Goal: Task Accomplishment & Management: Manage account settings

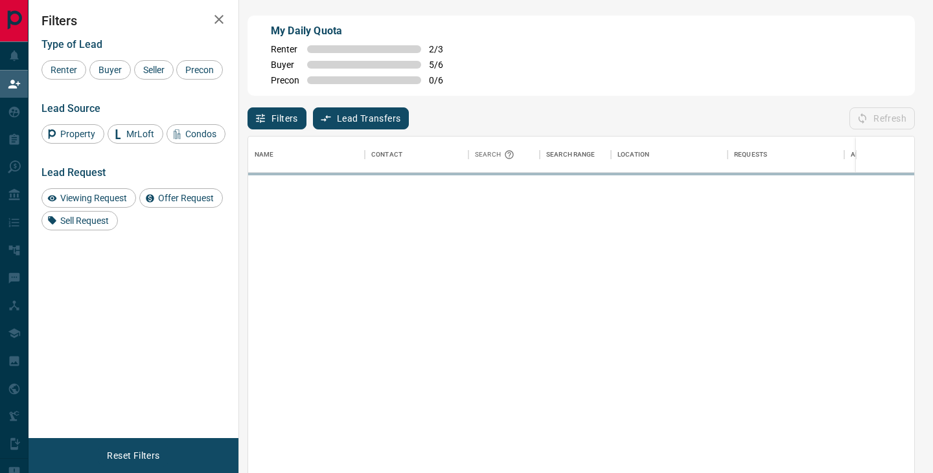
scroll to position [358, 666]
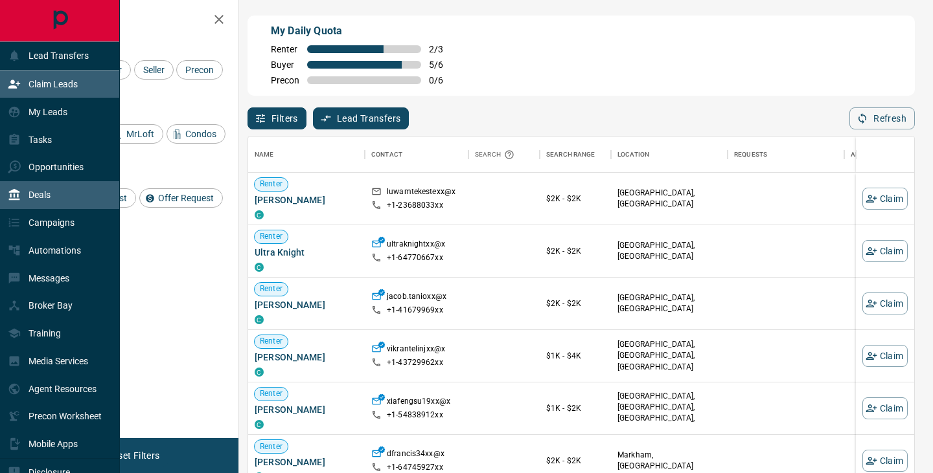
click at [61, 190] on div "Deals" at bounding box center [60, 195] width 120 height 28
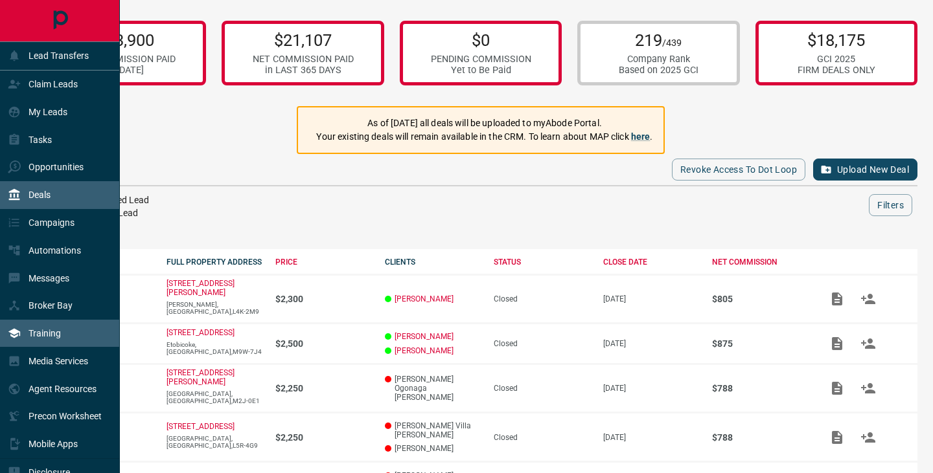
click at [68, 328] on div "Training" at bounding box center [60, 334] width 120 height 28
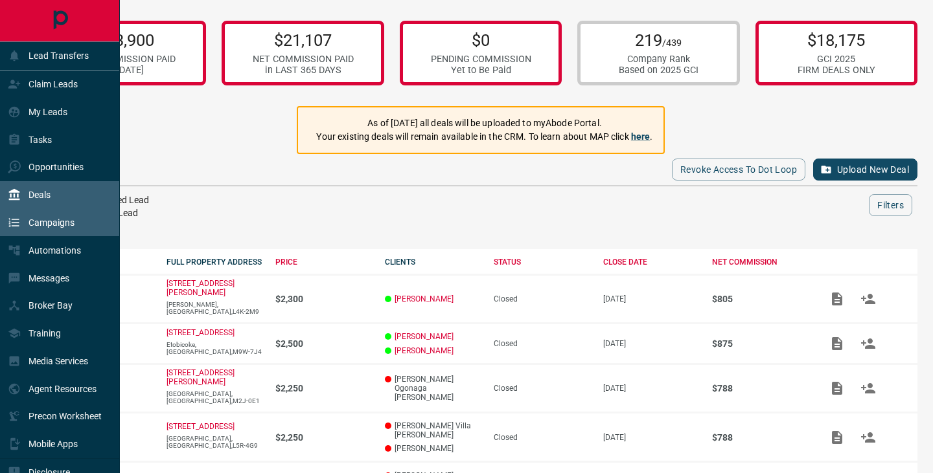
click at [72, 227] on p "Campaigns" at bounding box center [51, 223] width 46 height 10
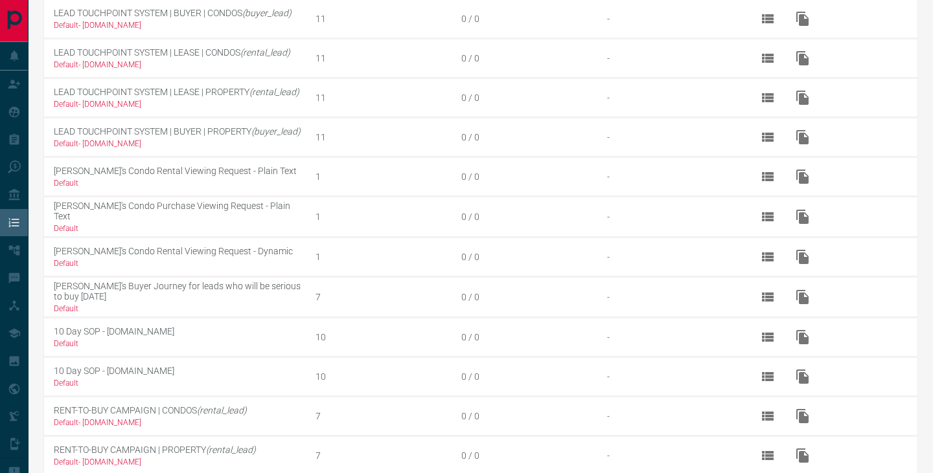
scroll to position [398, 0]
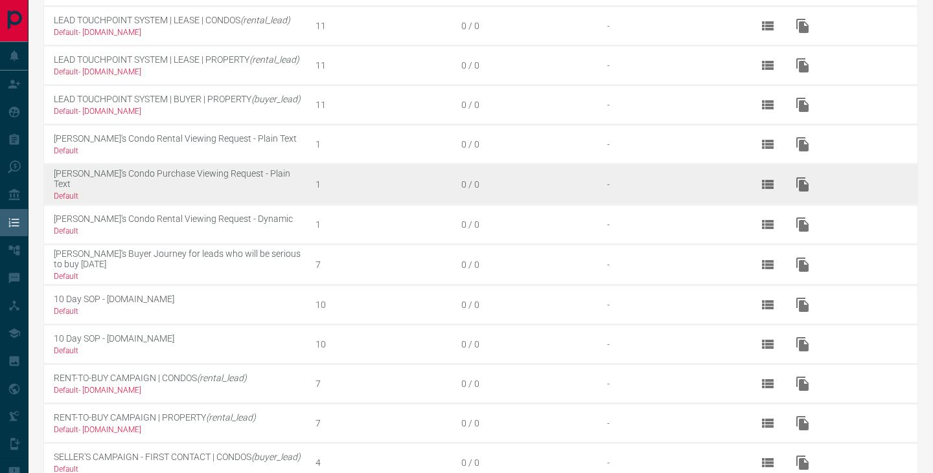
click at [92, 173] on td "[PERSON_NAME]'s Condo Purchase Viewing Request - Plain Text Default" at bounding box center [175, 184] width 262 height 41
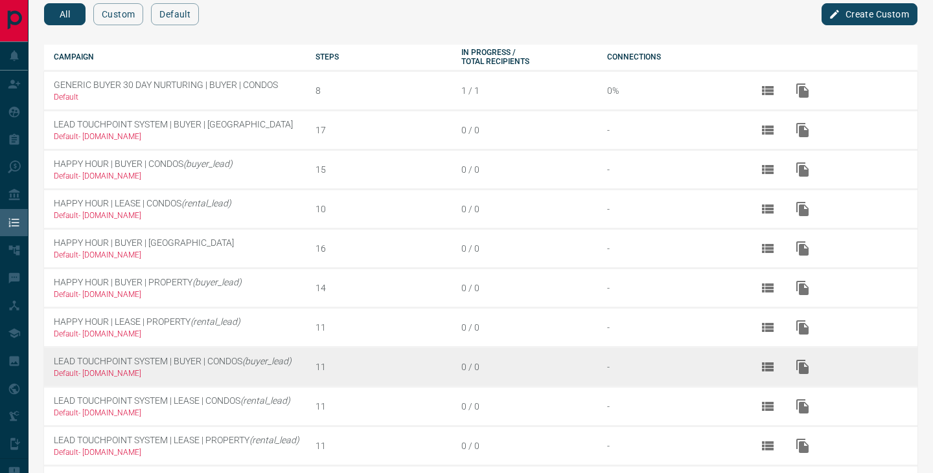
scroll to position [0, 0]
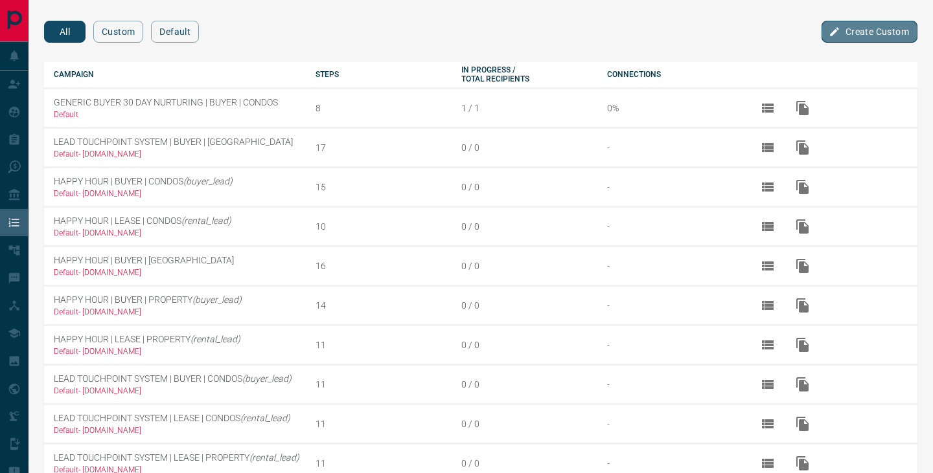
click at [843, 34] on button "Create Custom" at bounding box center [869, 32] width 96 height 22
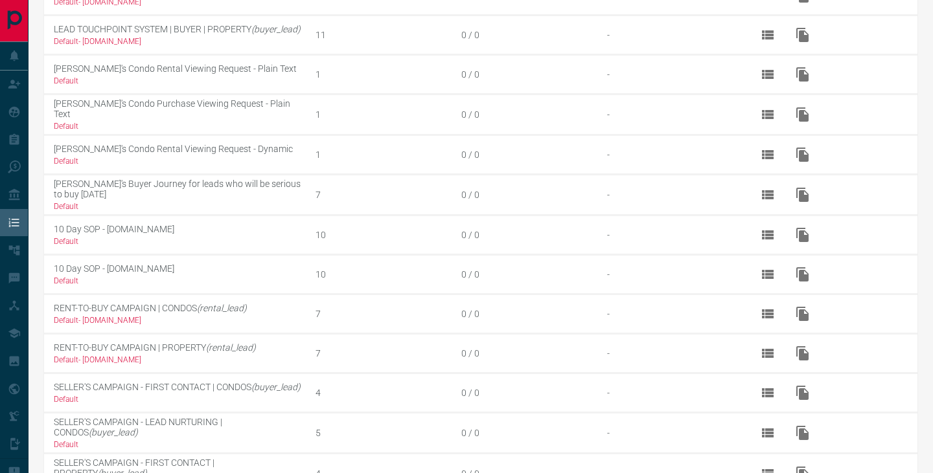
scroll to position [635, 0]
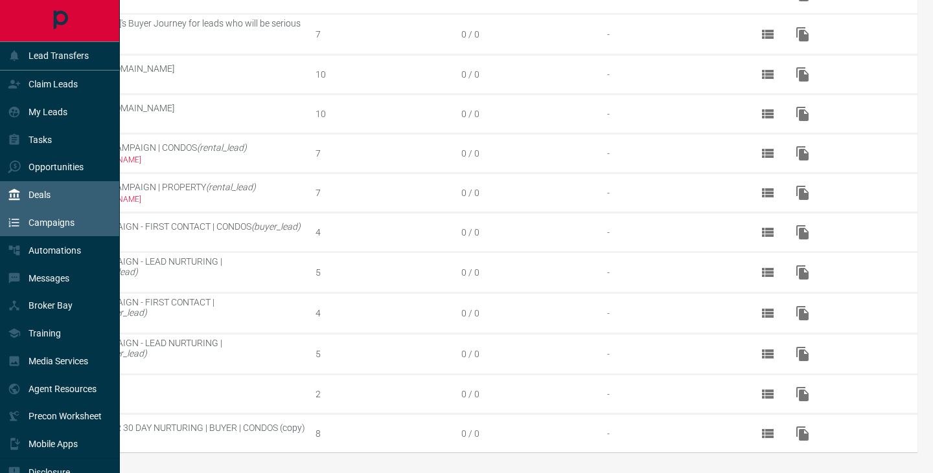
click at [13, 196] on icon at bounding box center [14, 194] width 13 height 13
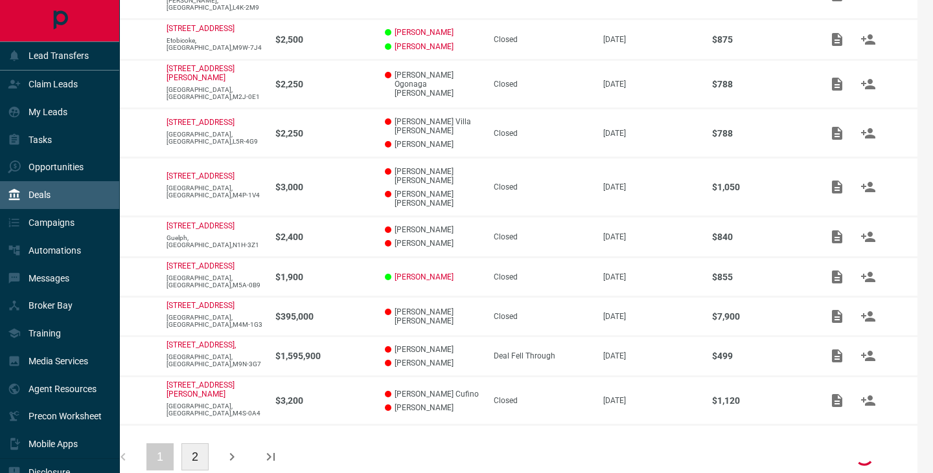
scroll to position [306, 0]
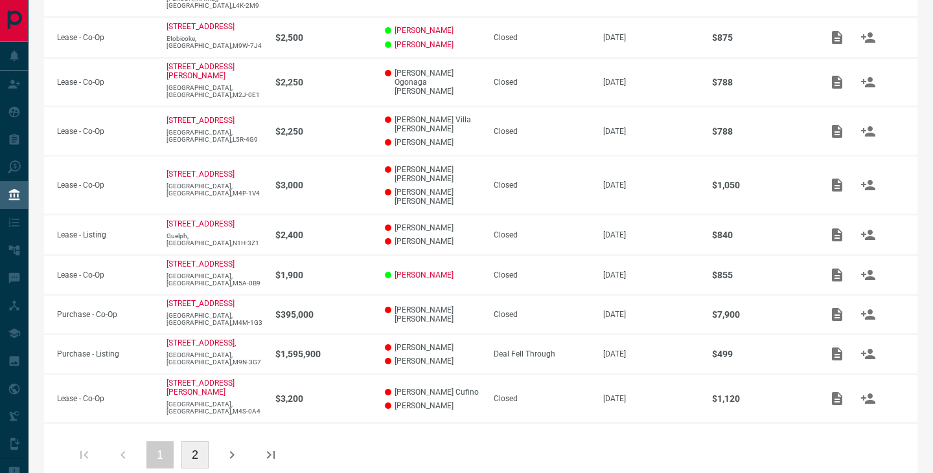
click at [238, 448] on icon "button" at bounding box center [232, 456] width 16 height 16
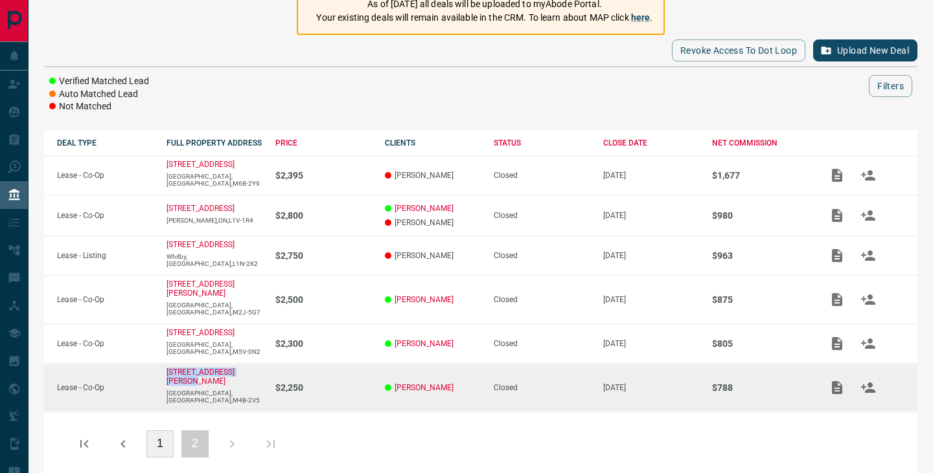
drag, startPoint x: 261, startPoint y: 369, endPoint x: 163, endPoint y: 368, distance: 97.8
click at [163, 368] on td "[STREET_ADDRESS][PERSON_NAME]" at bounding box center [208, 387] width 109 height 48
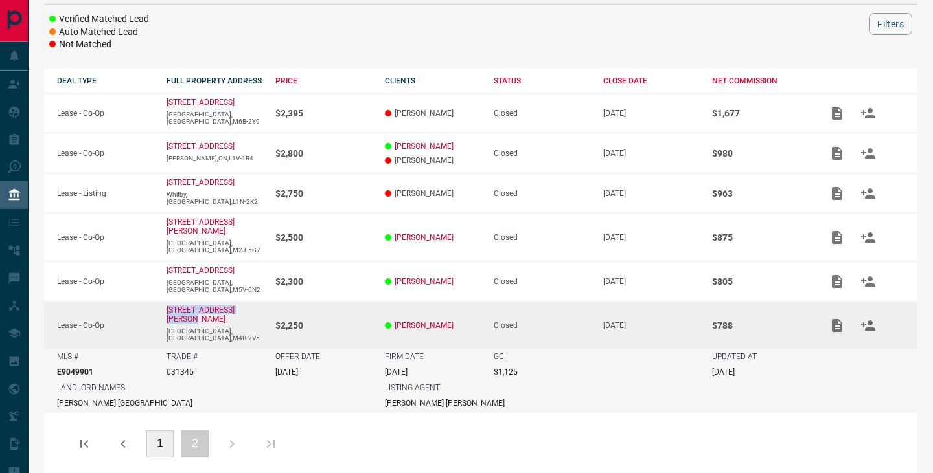
copy p "[STREET_ADDRESS][PERSON_NAME]"
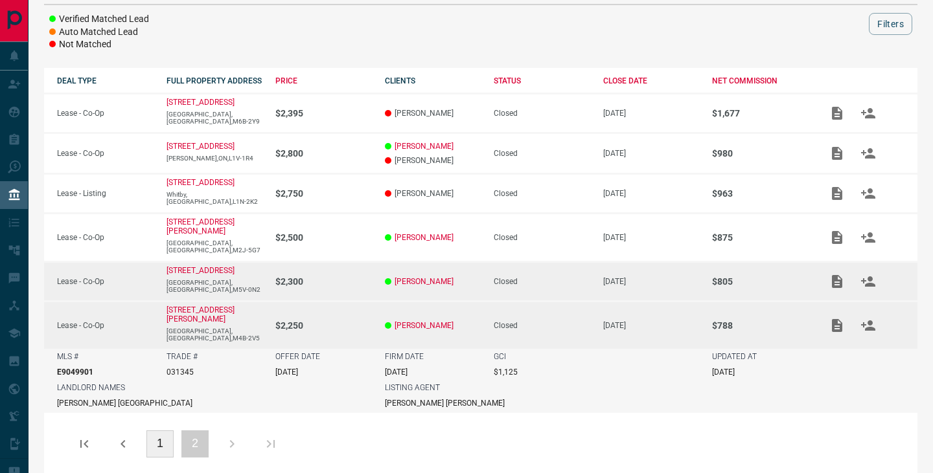
click at [358, 281] on td "$2,300" at bounding box center [316, 282] width 109 height 40
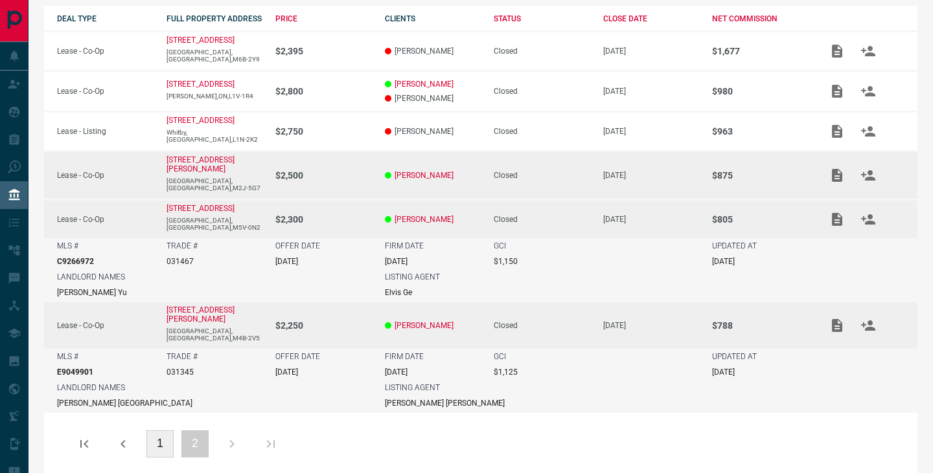
click at [347, 170] on p "$2,500" at bounding box center [323, 175] width 97 height 10
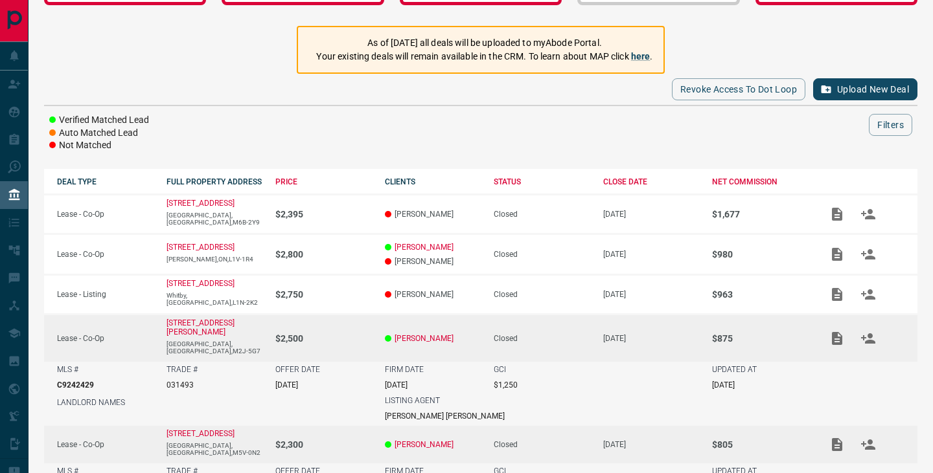
scroll to position [79, 0]
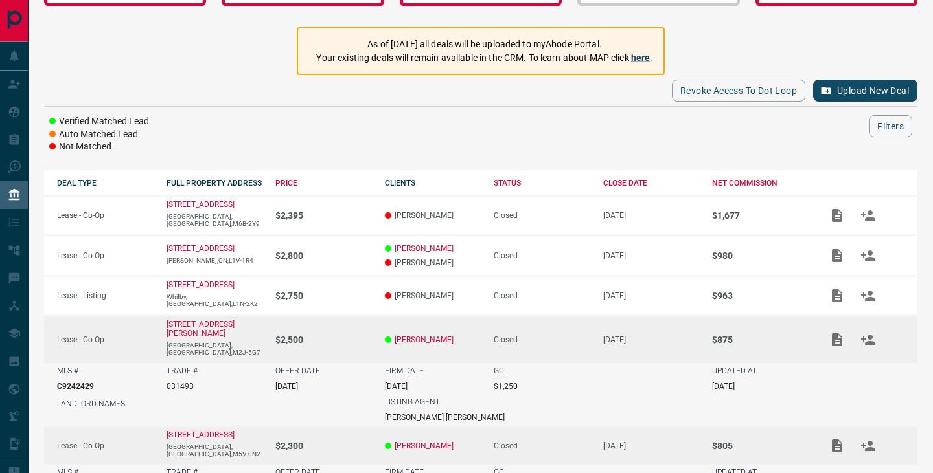
click at [333, 100] on div "Revoke Access to Dot Loop Upload New Deal" at bounding box center [480, 90] width 873 height 31
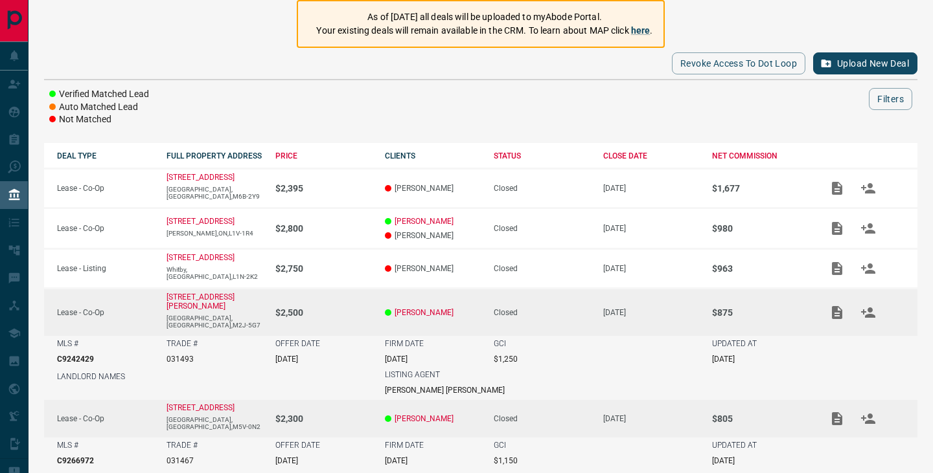
scroll to position [107, 0]
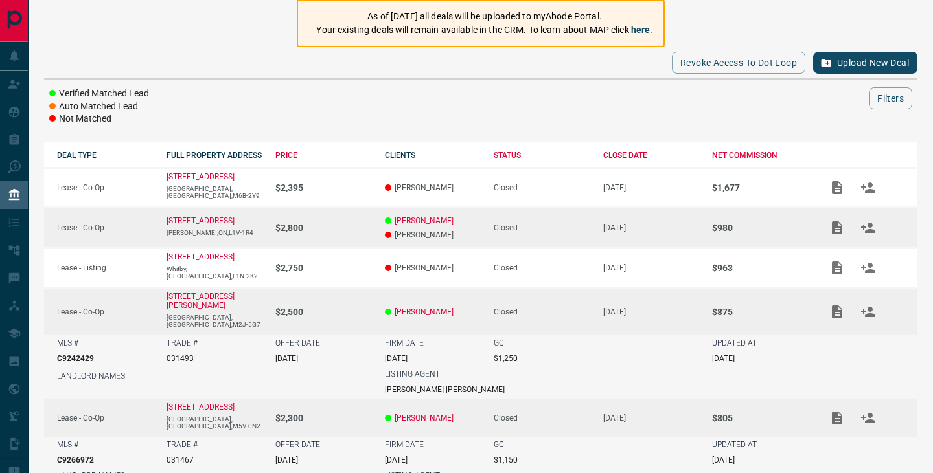
click at [240, 236] on td "[STREET_ADDRESS][PERSON_NAME]" at bounding box center [208, 228] width 109 height 41
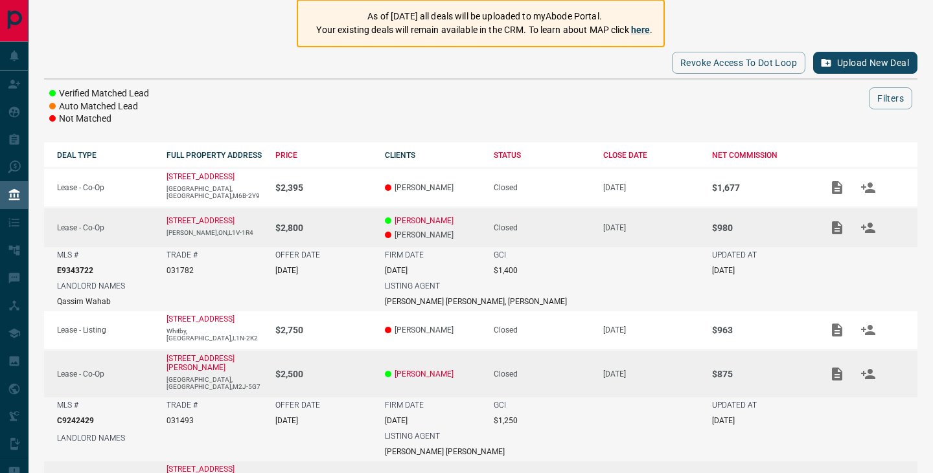
drag, startPoint x: 242, startPoint y: 220, endPoint x: 156, endPoint y: 220, distance: 85.5
click at [156, 220] on td "[STREET_ADDRESS][PERSON_NAME]" at bounding box center [208, 228] width 109 height 40
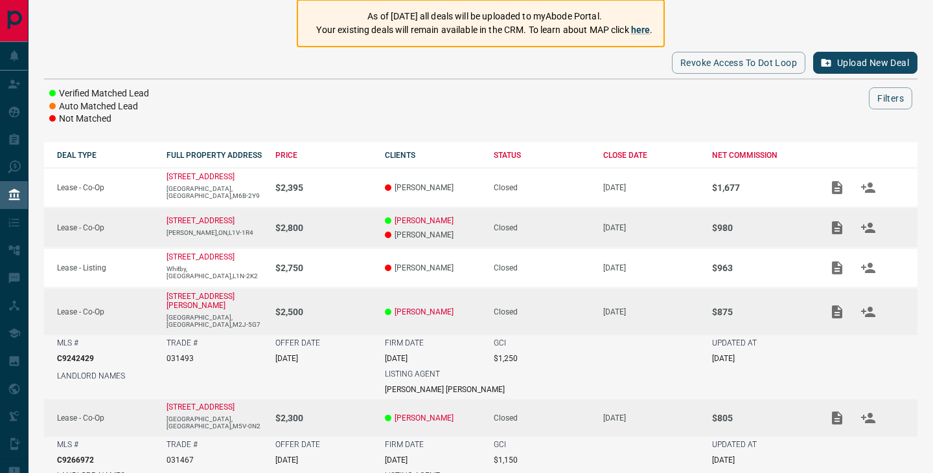
copy p "[STREET_ADDRESS]"
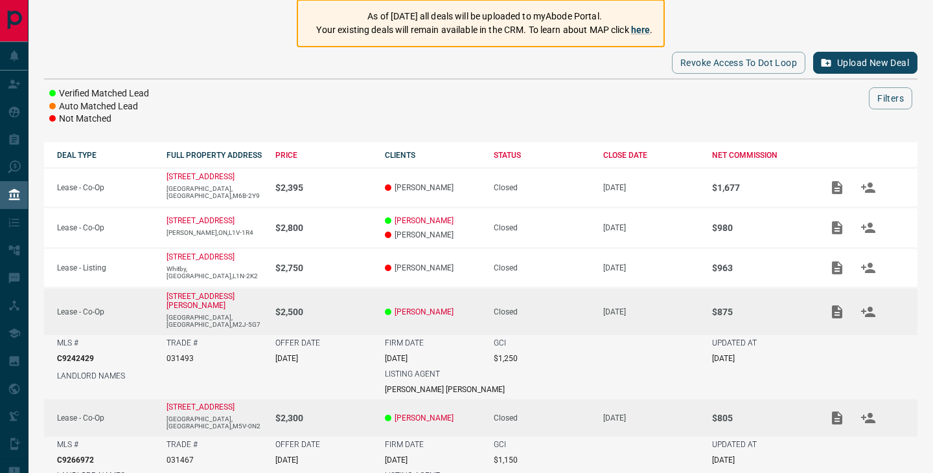
click at [313, 118] on div "Verified Matched Lead Auto Matched Lead Not Matched Filters" at bounding box center [480, 106] width 873 height 38
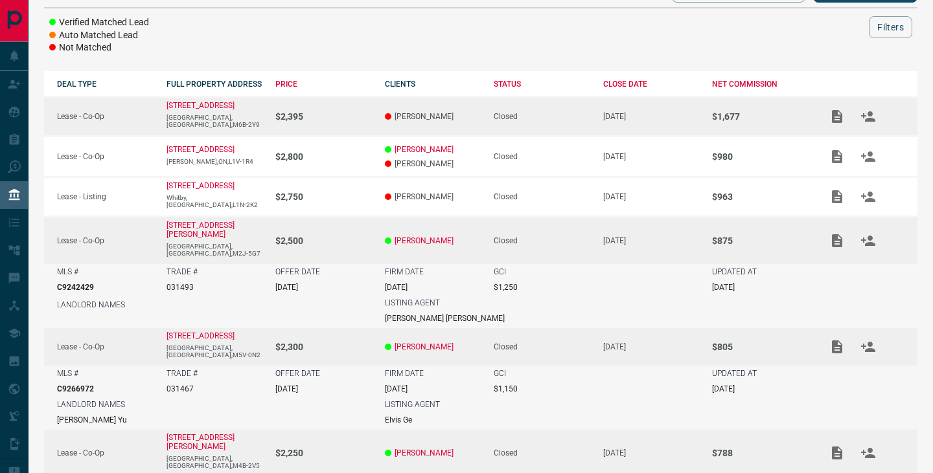
scroll to position [306, 0]
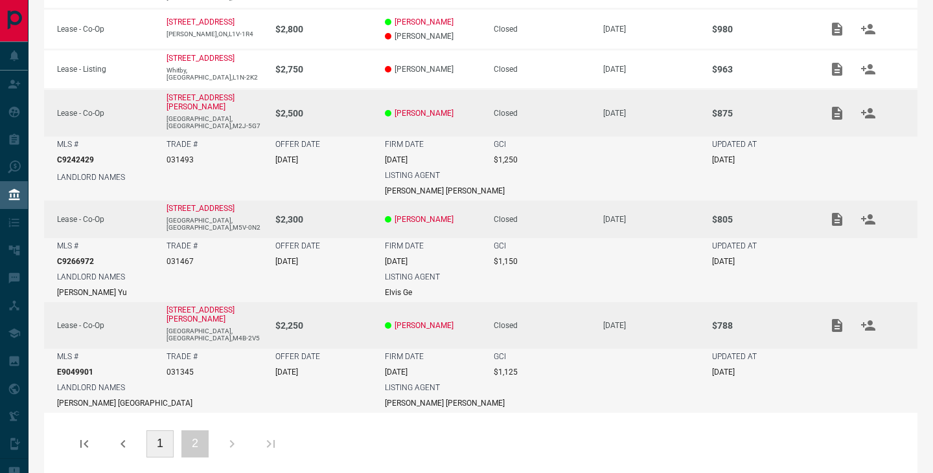
click at [161, 431] on button "1" at bounding box center [159, 444] width 27 height 27
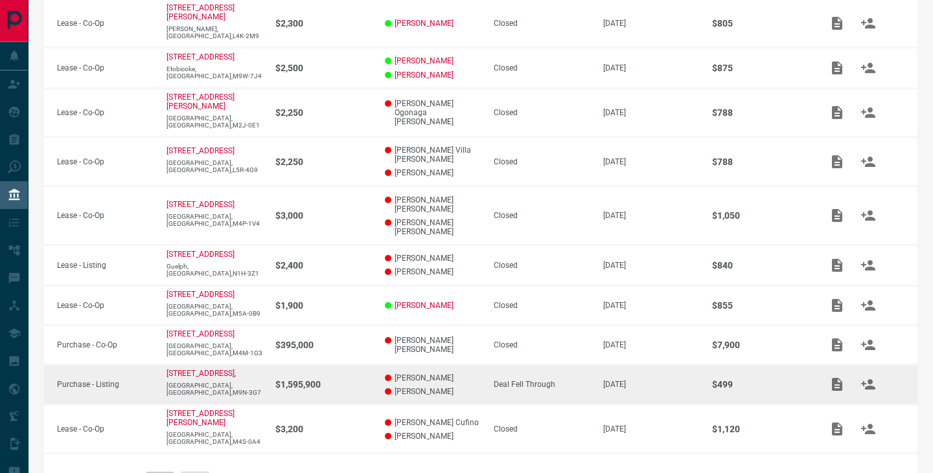
scroll to position [266, 0]
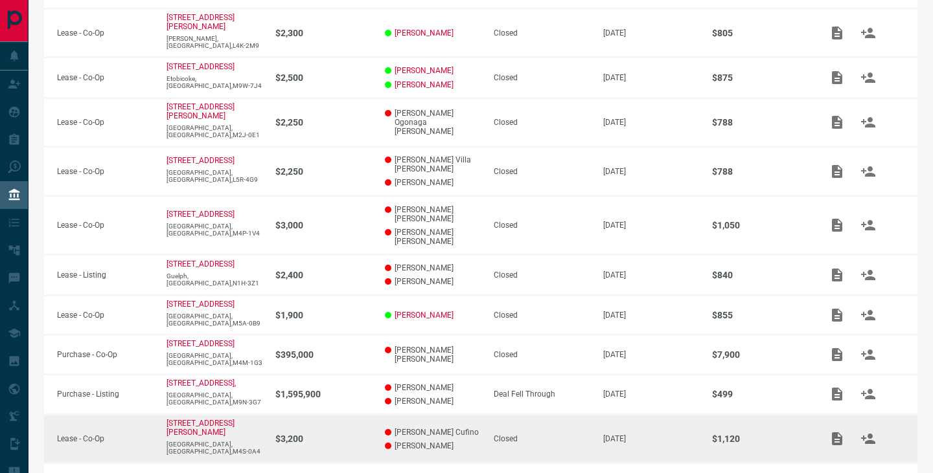
click at [260, 415] on td "[STREET_ADDRESS][PERSON_NAME]" at bounding box center [208, 439] width 109 height 48
click at [269, 418] on td "$3,200" at bounding box center [316, 439] width 109 height 48
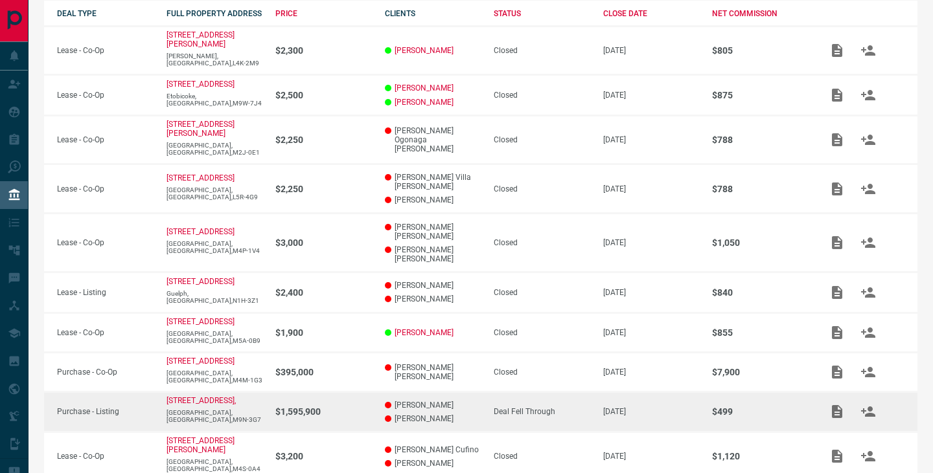
scroll to position [306, 0]
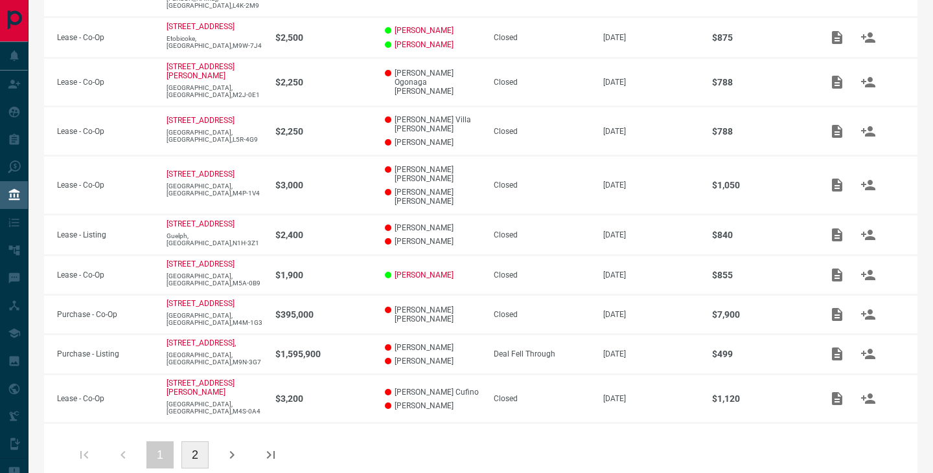
click at [198, 442] on button "2" at bounding box center [194, 455] width 27 height 27
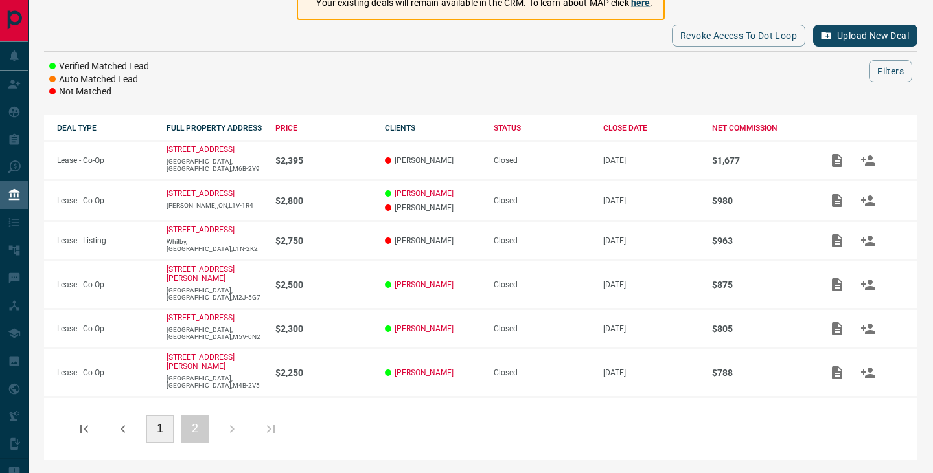
scroll to position [119, 0]
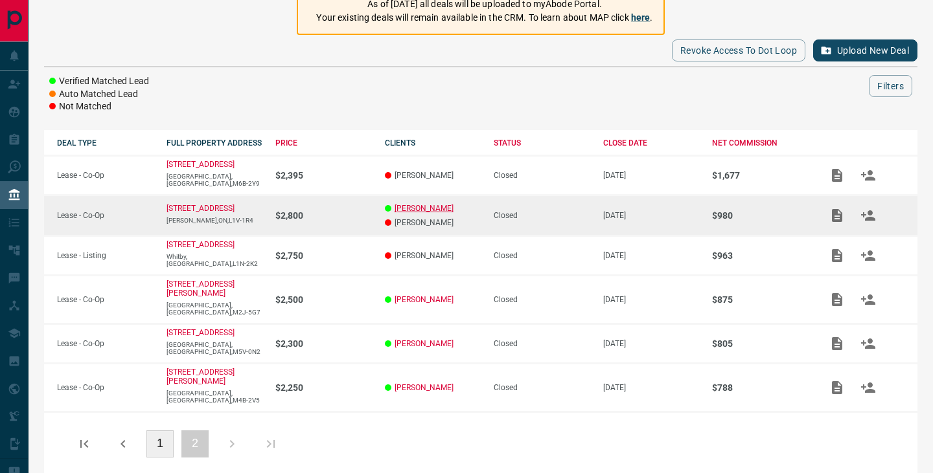
click at [410, 206] on link "[PERSON_NAME]" at bounding box center [423, 208] width 59 height 9
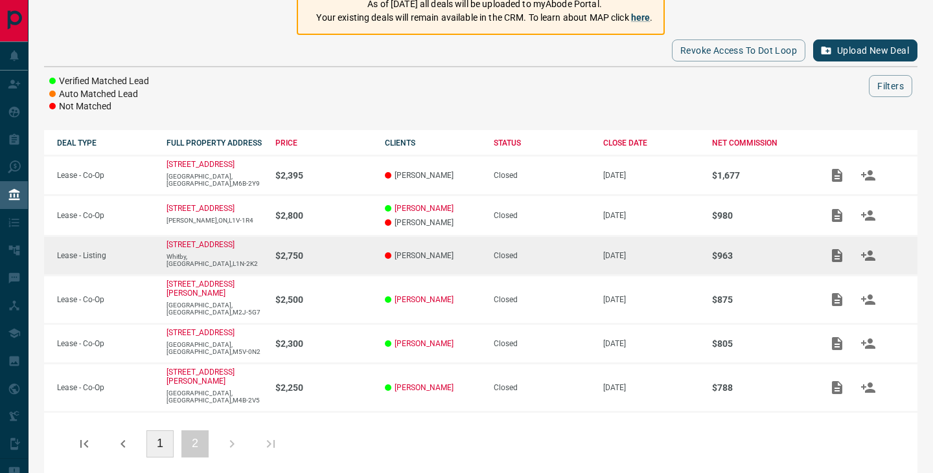
drag, startPoint x: 214, startPoint y: 252, endPoint x: 163, endPoint y: 243, distance: 51.3
click at [163, 243] on td "[STREET_ADDRESS]" at bounding box center [208, 256] width 109 height 40
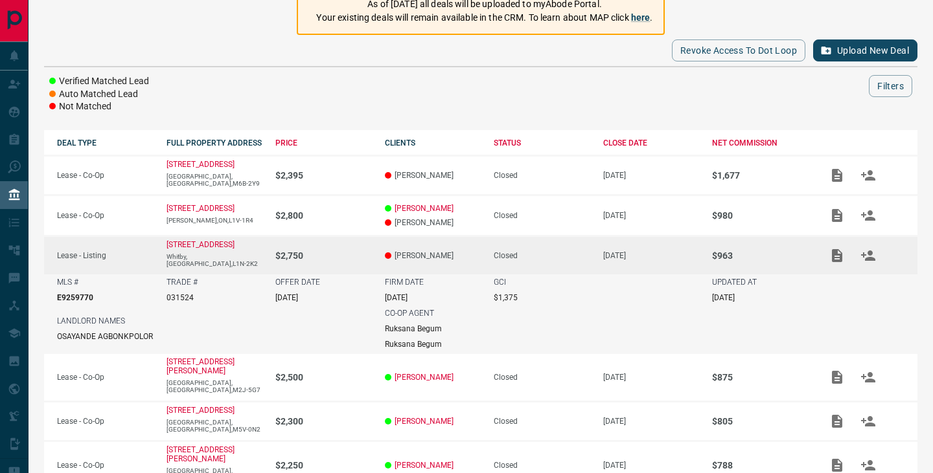
copy p "[STREET_ADDRESS]"
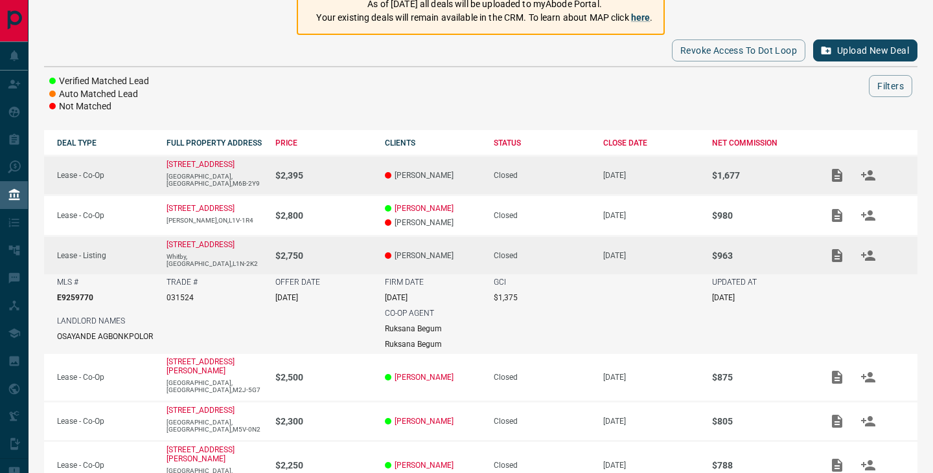
scroll to position [197, 0]
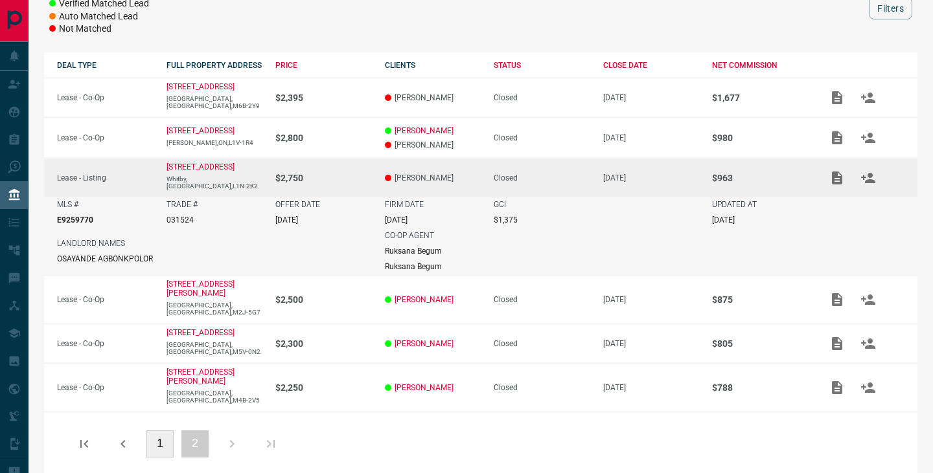
click at [161, 432] on button "1" at bounding box center [159, 444] width 27 height 27
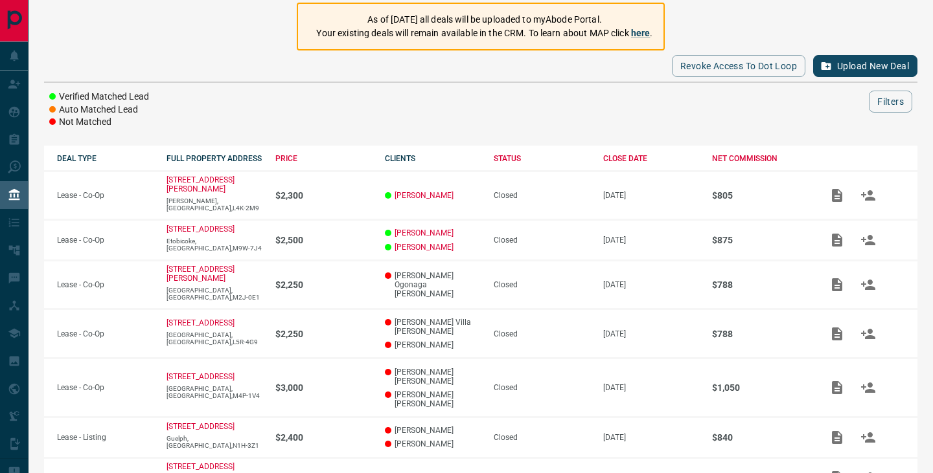
scroll to position [0, 0]
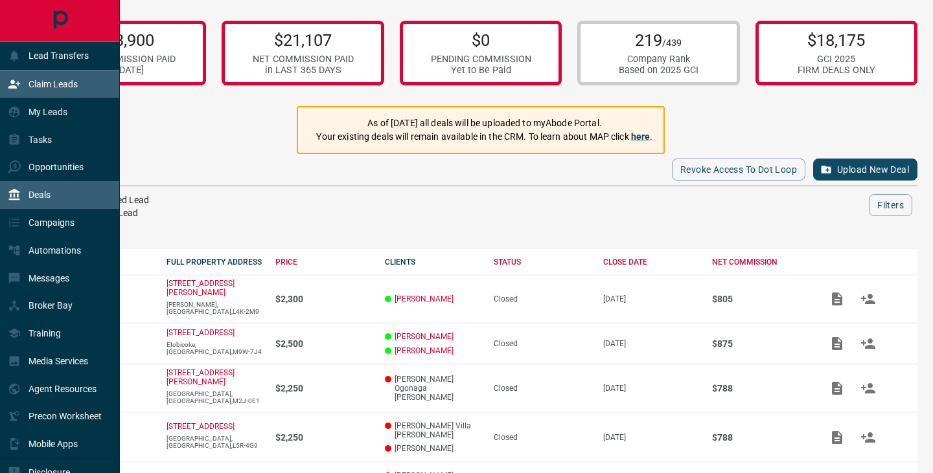
click at [69, 78] on div "Claim Leads" at bounding box center [43, 84] width 70 height 21
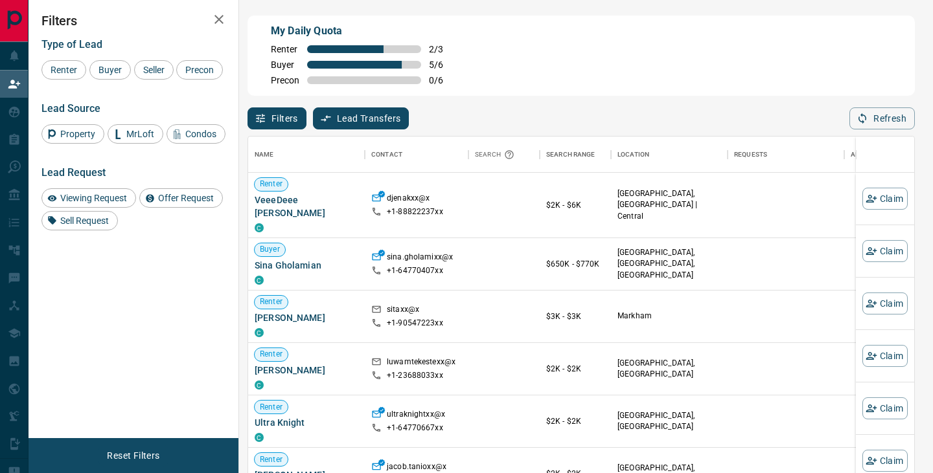
scroll to position [10, 0]
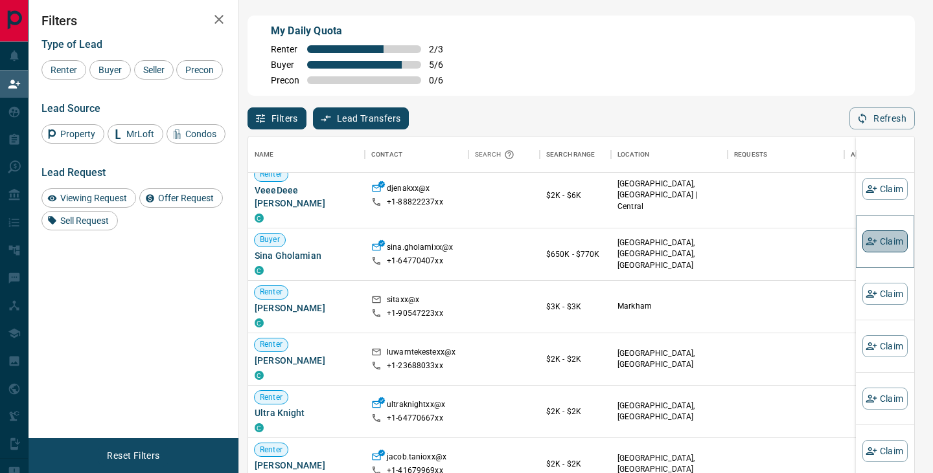
click at [879, 246] on button "Claim" at bounding box center [884, 242] width 45 height 22
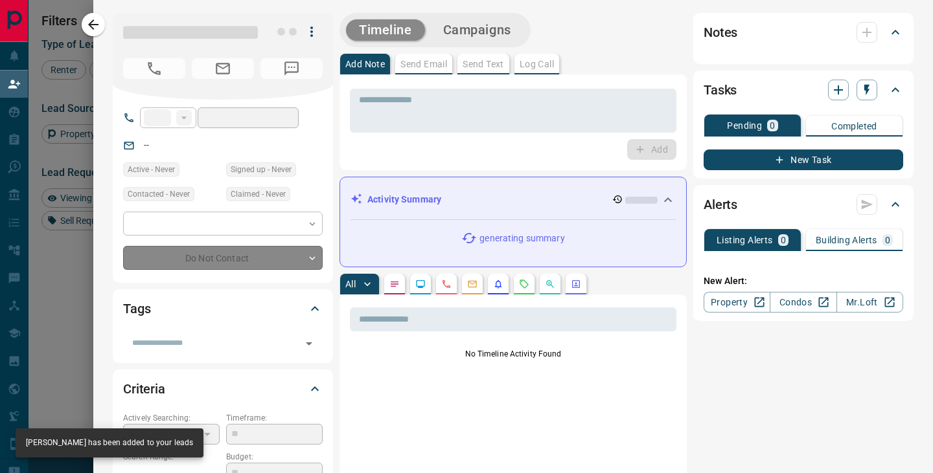
type input "**"
type input "**********"
type input "**"
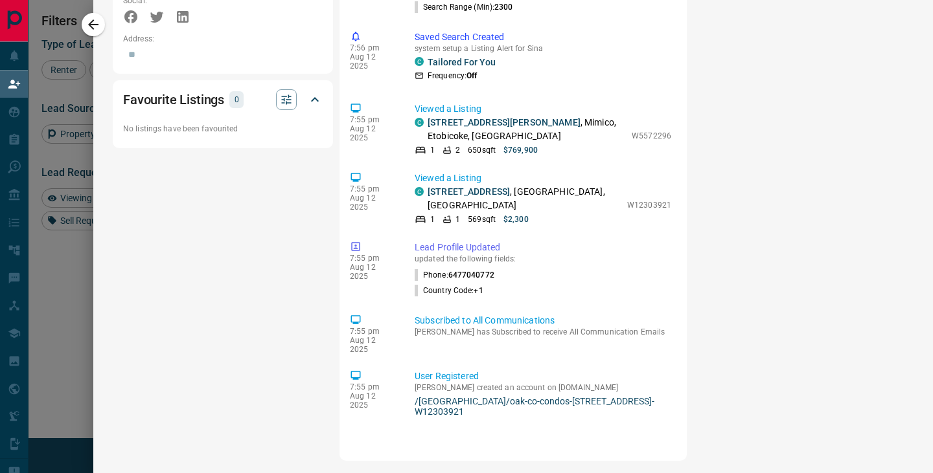
scroll to position [0, 0]
click at [521, 396] on link "/[GEOGRAPHIC_DATA]/oak-co-condos-[STREET_ADDRESS]-W12303921" at bounding box center [543, 406] width 256 height 21
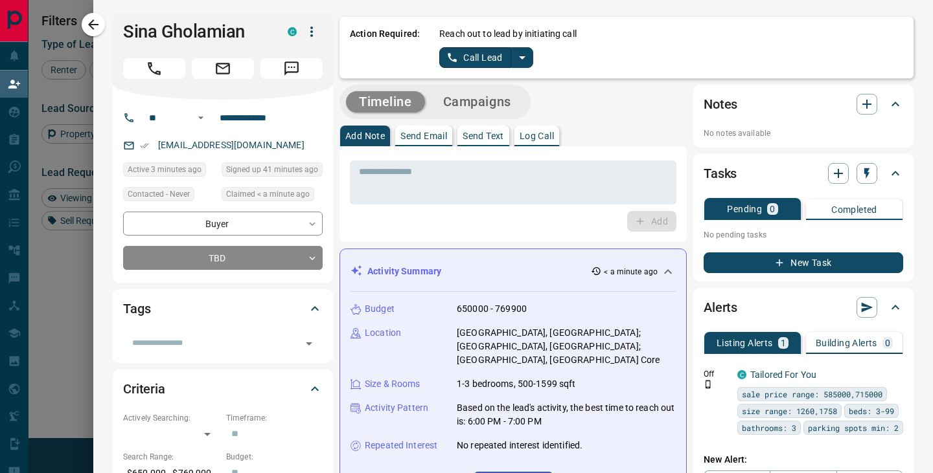
click at [522, 57] on icon "split button" at bounding box center [522, 57] width 6 height 3
click at [485, 101] on li "Log Manual Call" at bounding box center [485, 102] width 79 height 19
click at [486, 63] on button "Log Manual Call" at bounding box center [481, 57] width 85 height 21
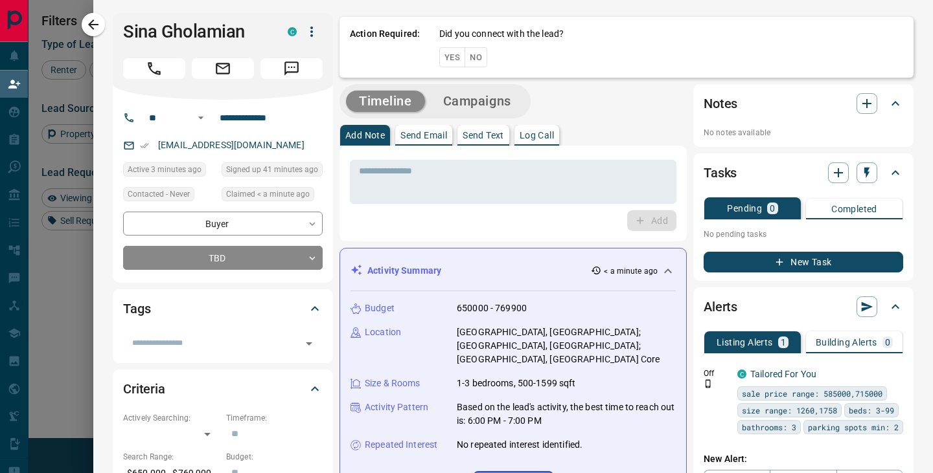
click at [482, 57] on button "No" at bounding box center [475, 57] width 23 height 20
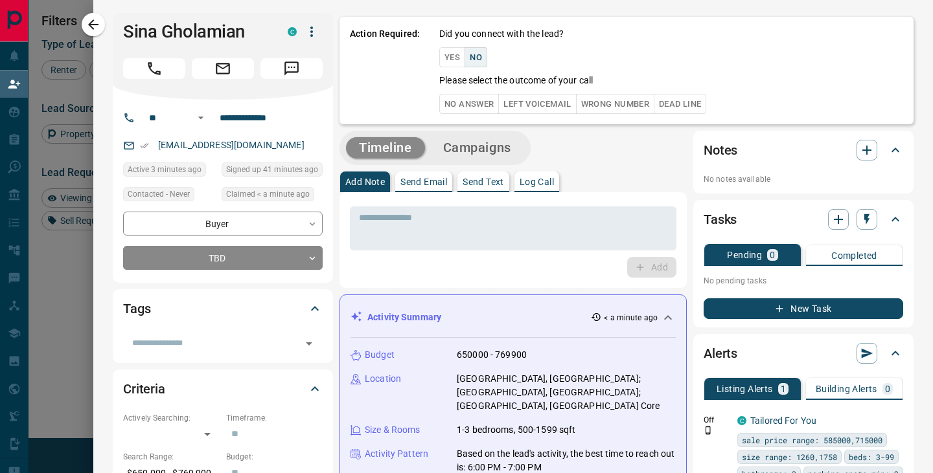
click at [519, 102] on button "Left Voicemail" at bounding box center [537, 104] width 78 height 20
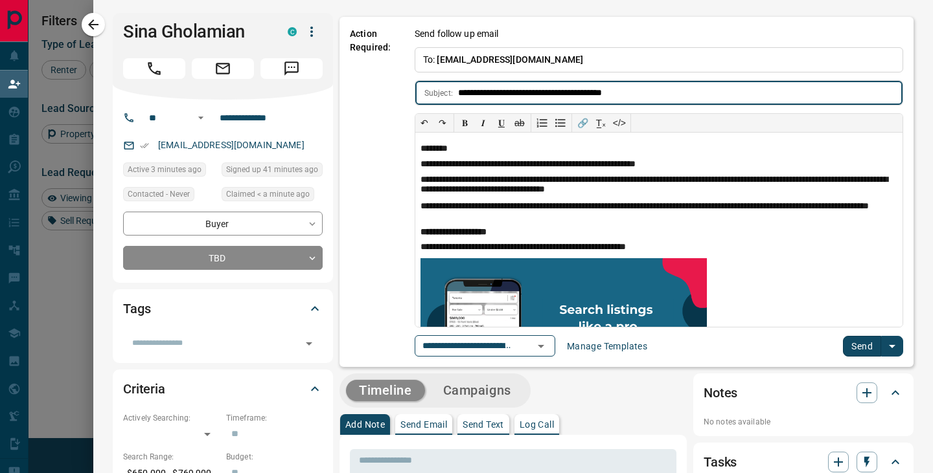
click at [850, 341] on button "Send" at bounding box center [862, 346] width 38 height 21
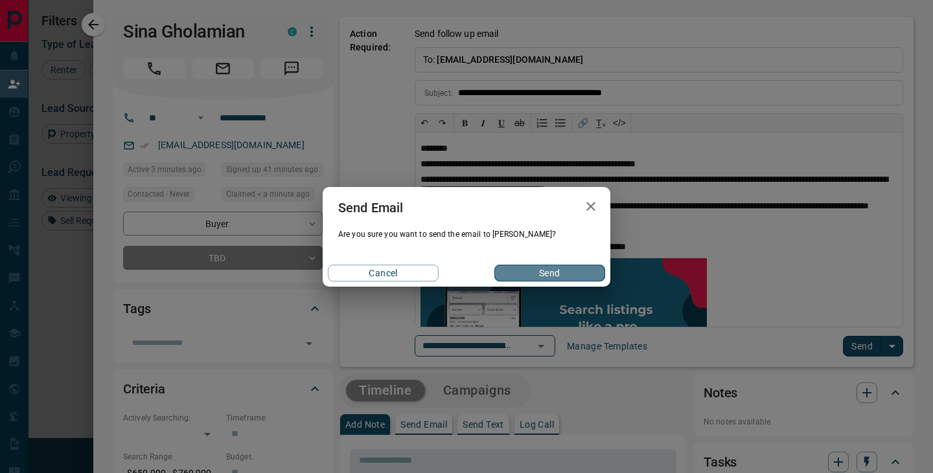
click at [547, 273] on button "Send" at bounding box center [549, 273] width 111 height 17
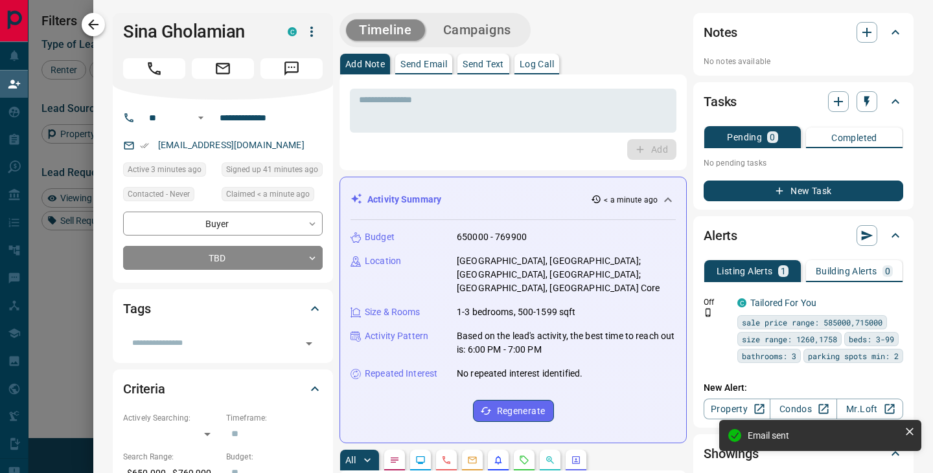
click at [95, 28] on icon "button" at bounding box center [93, 25] width 16 height 16
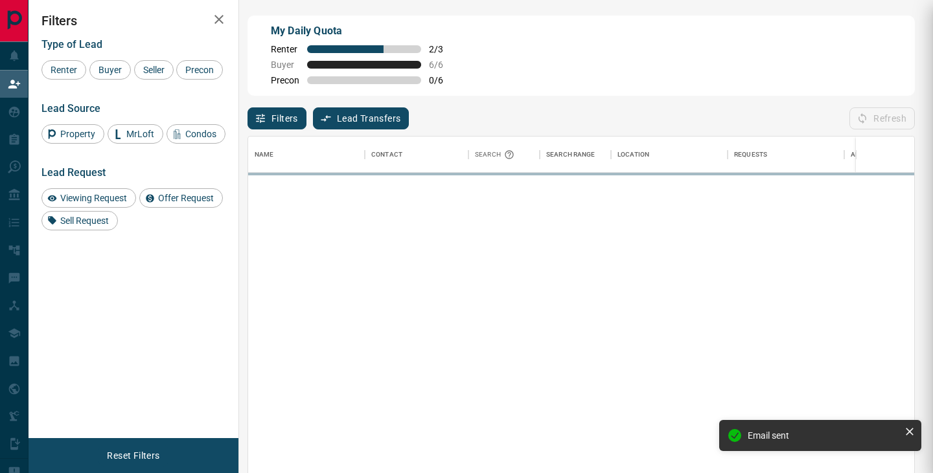
scroll to position [358, 666]
